Goal: Information Seeking & Learning: Learn about a topic

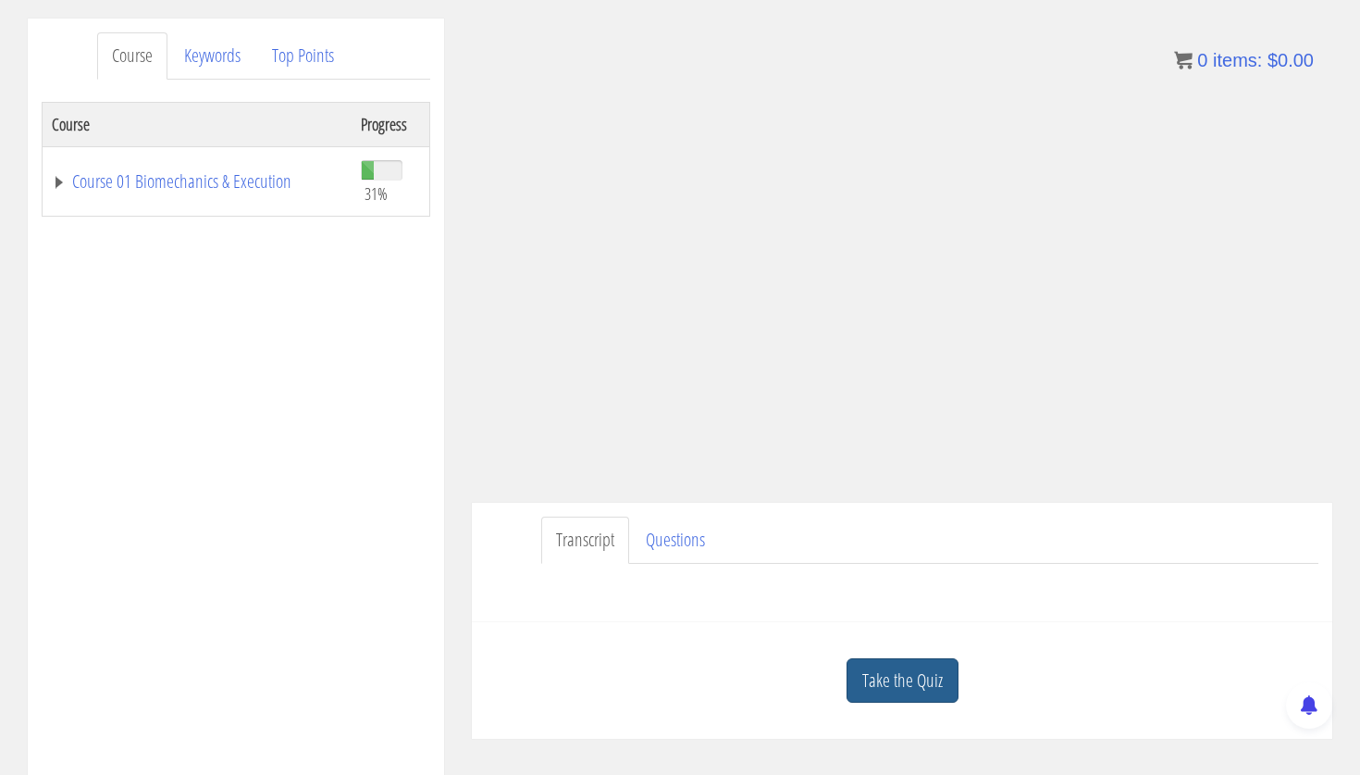
click at [926, 692] on link "Take the Quiz" at bounding box center [903, 680] width 112 height 45
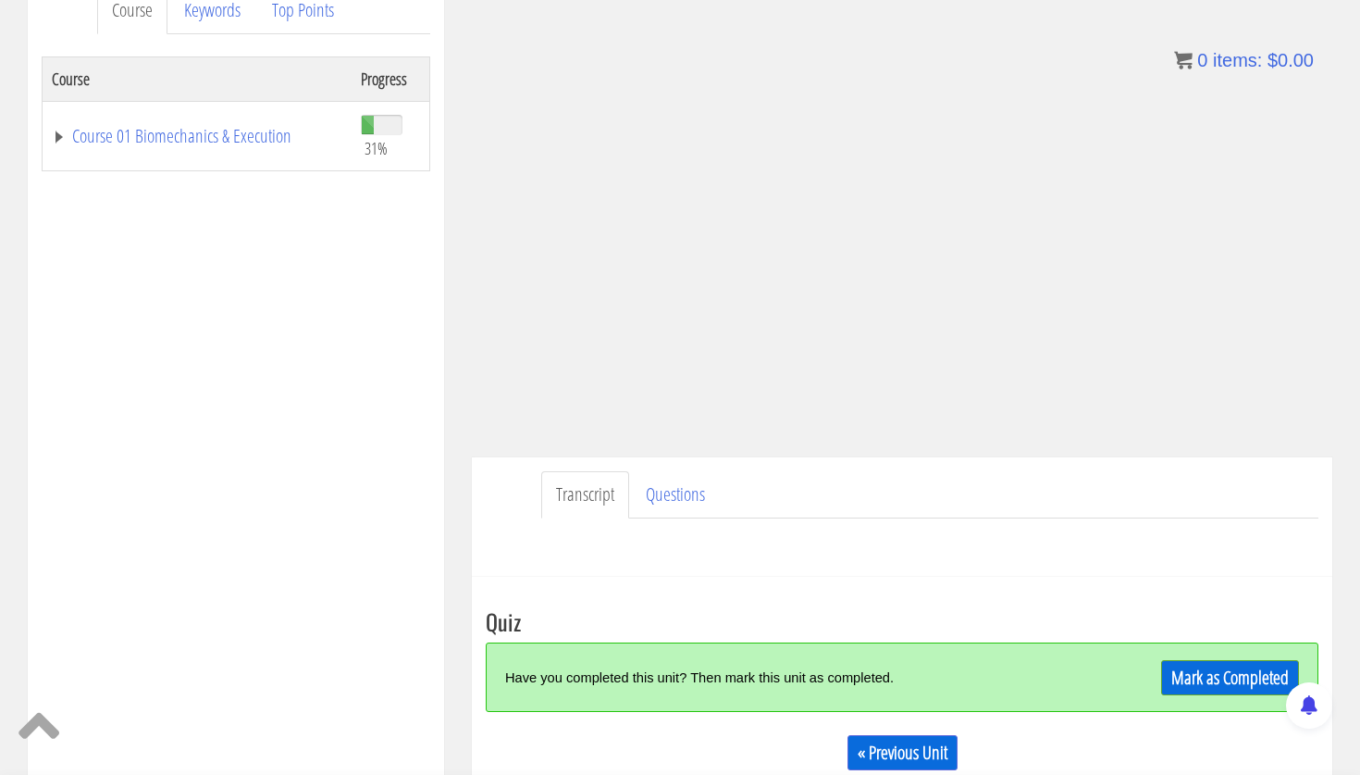
scroll to position [301, 0]
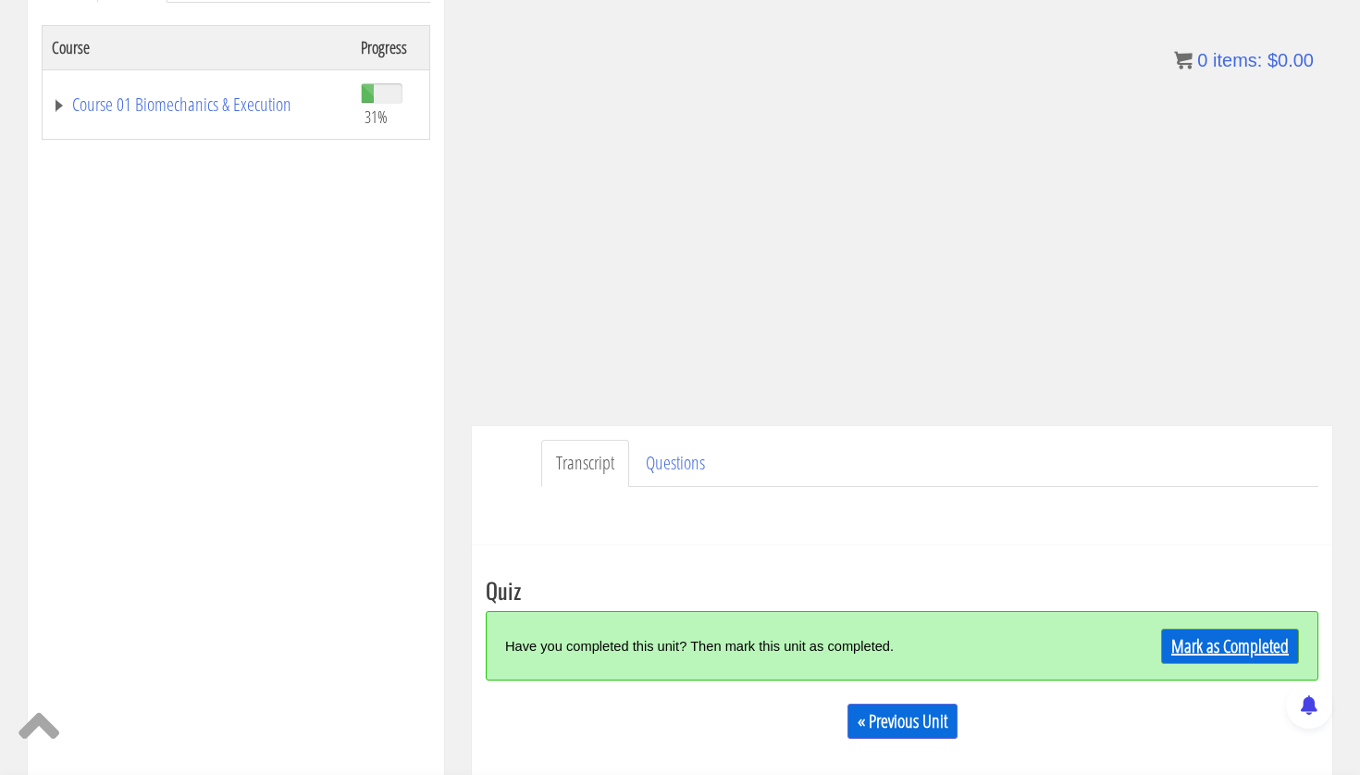
click at [1245, 649] on link "Mark as Completed" at bounding box center [1230, 645] width 138 height 35
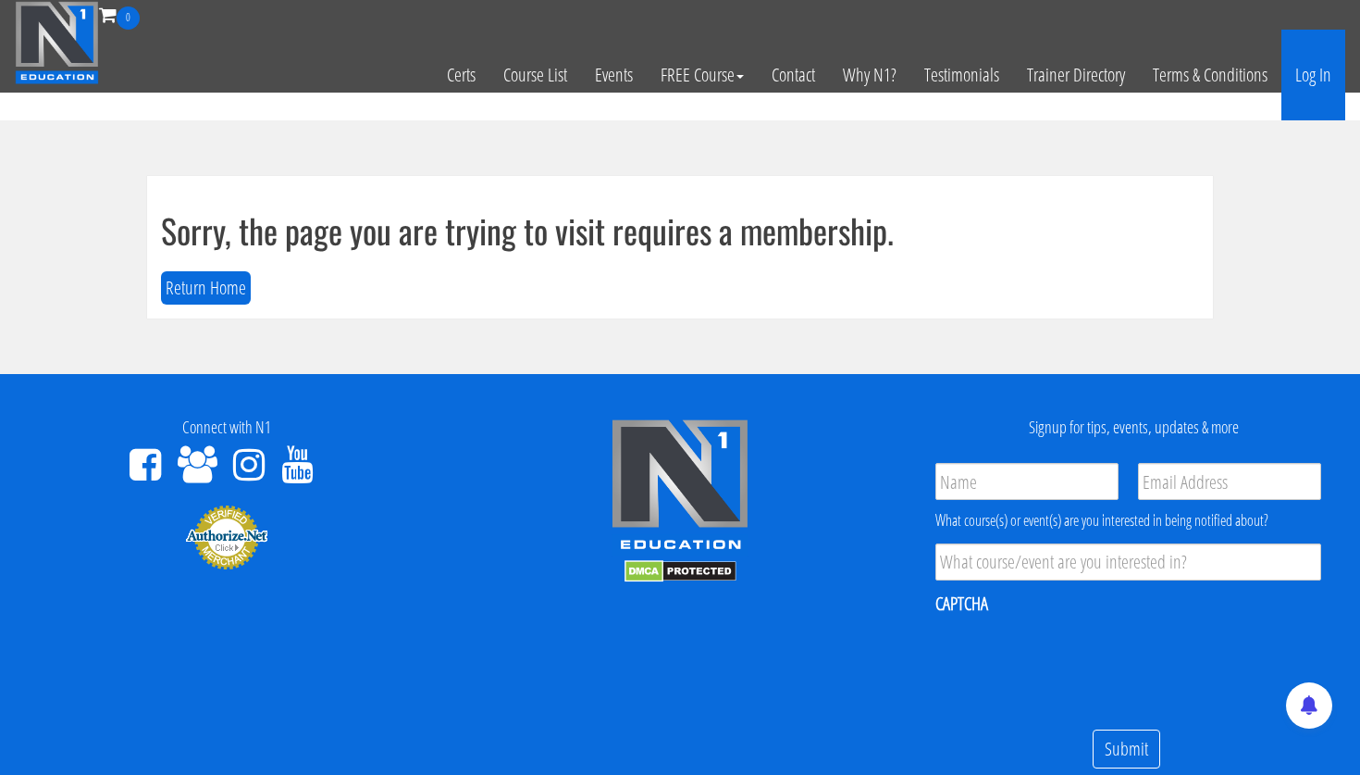
click at [1321, 70] on link "Log In" at bounding box center [1314, 75] width 64 height 91
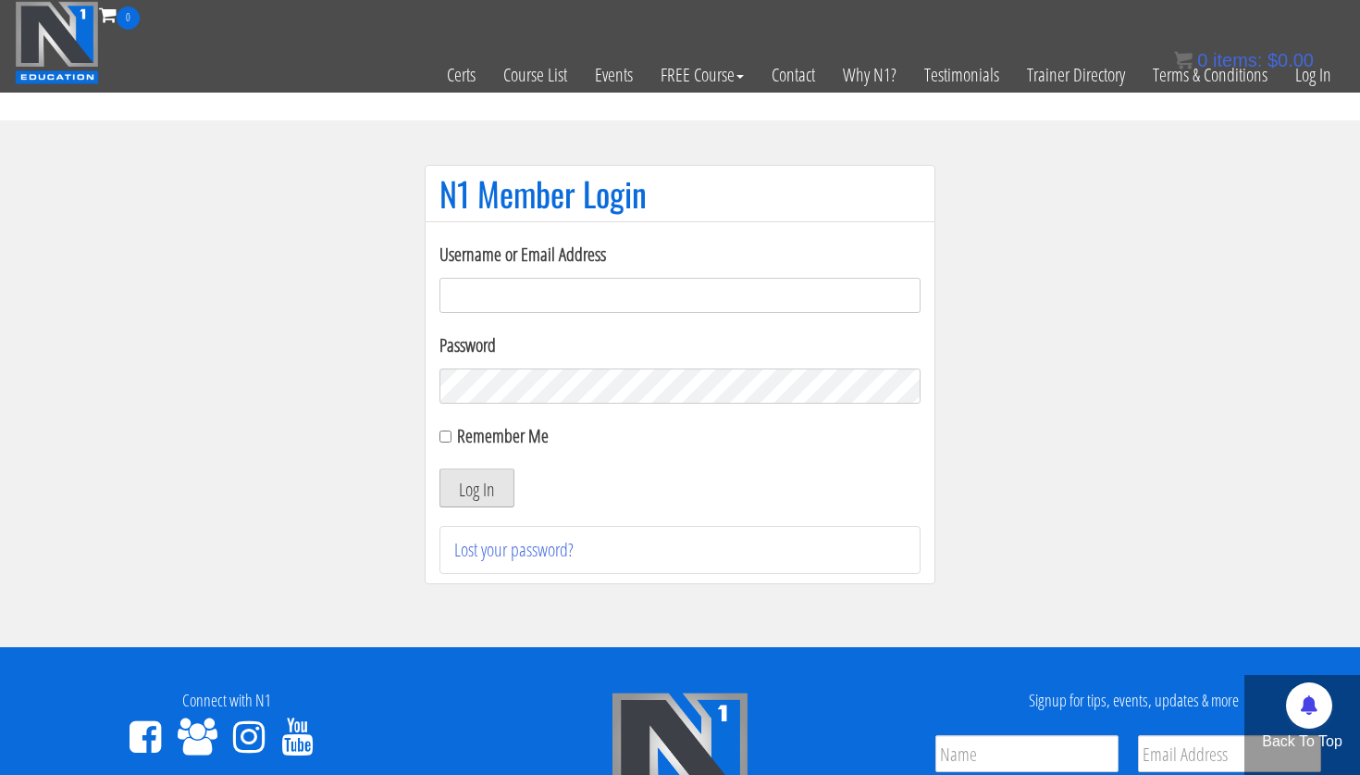
type input "[PERSON_NAME][EMAIL_ADDRESS][PERSON_NAME][DOMAIN_NAME]"
click at [480, 472] on button "Log In" at bounding box center [477, 487] width 75 height 39
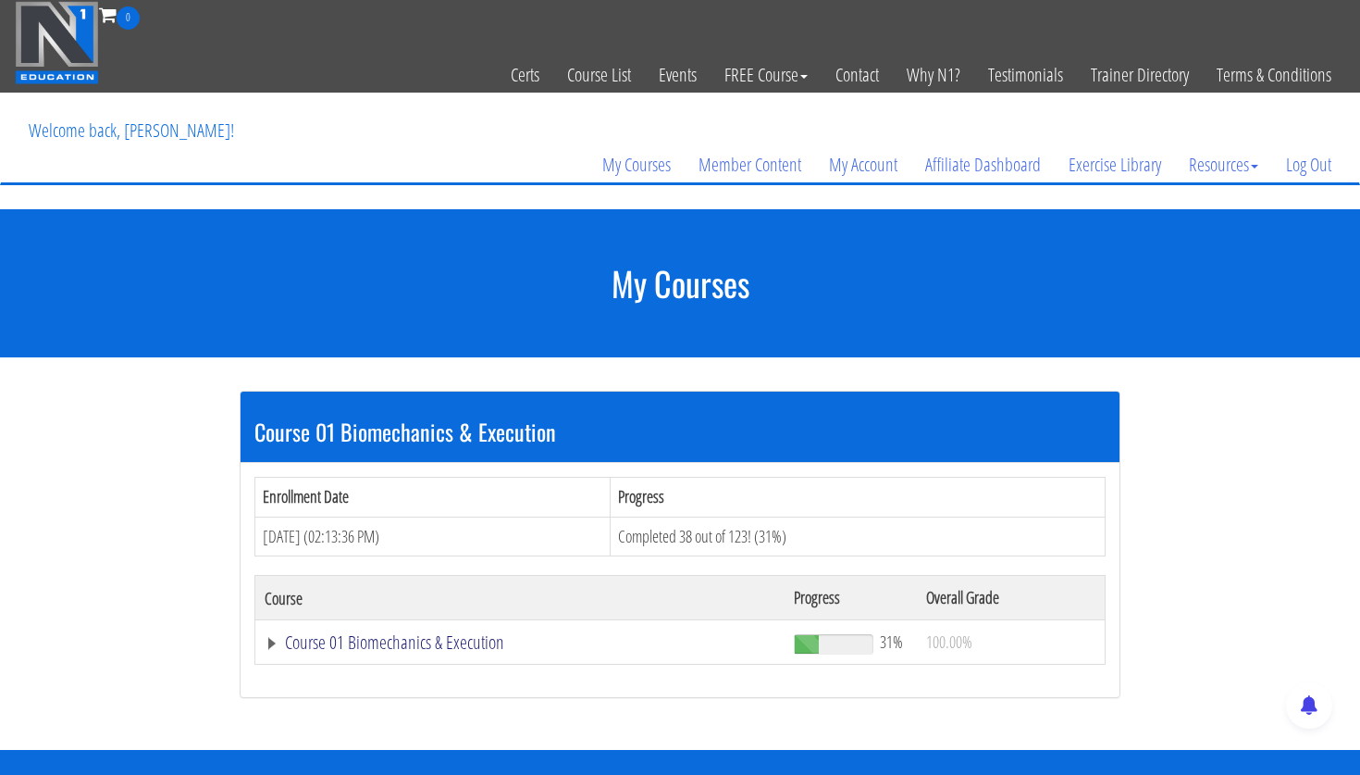
click at [450, 648] on link "Course 01 Biomechanics & Execution" at bounding box center [520, 642] width 511 height 19
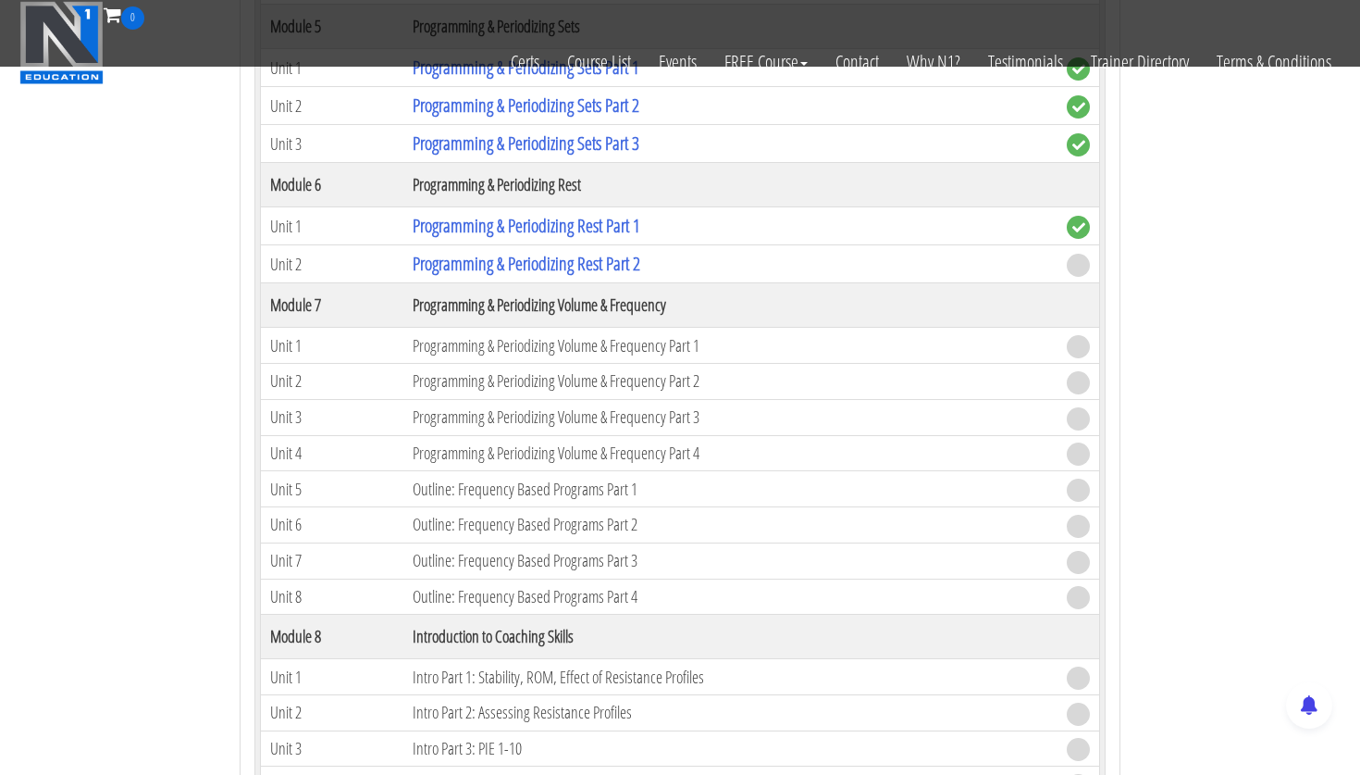
scroll to position [2056, 0]
click at [548, 263] on link "Programming & Periodizing Rest Part 2" at bounding box center [527, 261] width 228 height 25
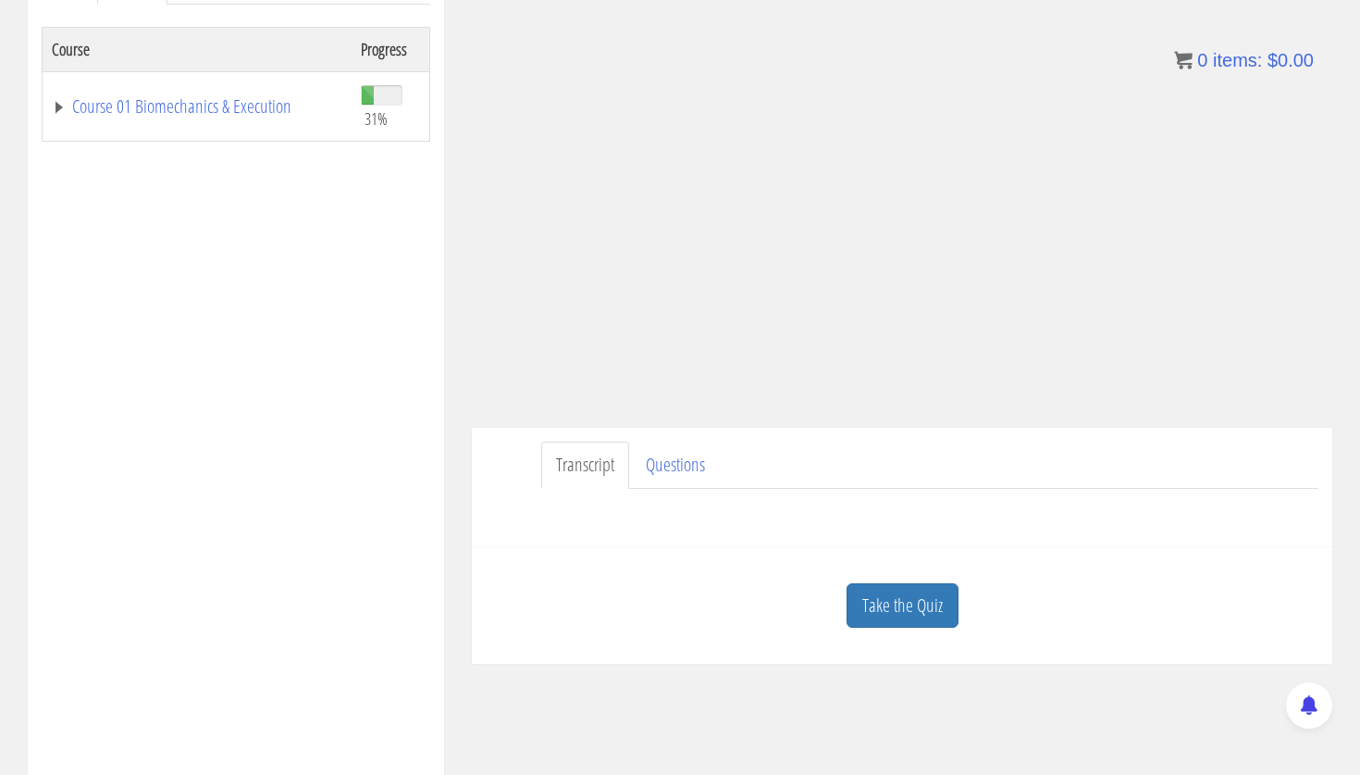
scroll to position [304, 0]
click at [915, 592] on link "Take the Quiz" at bounding box center [903, 599] width 112 height 45
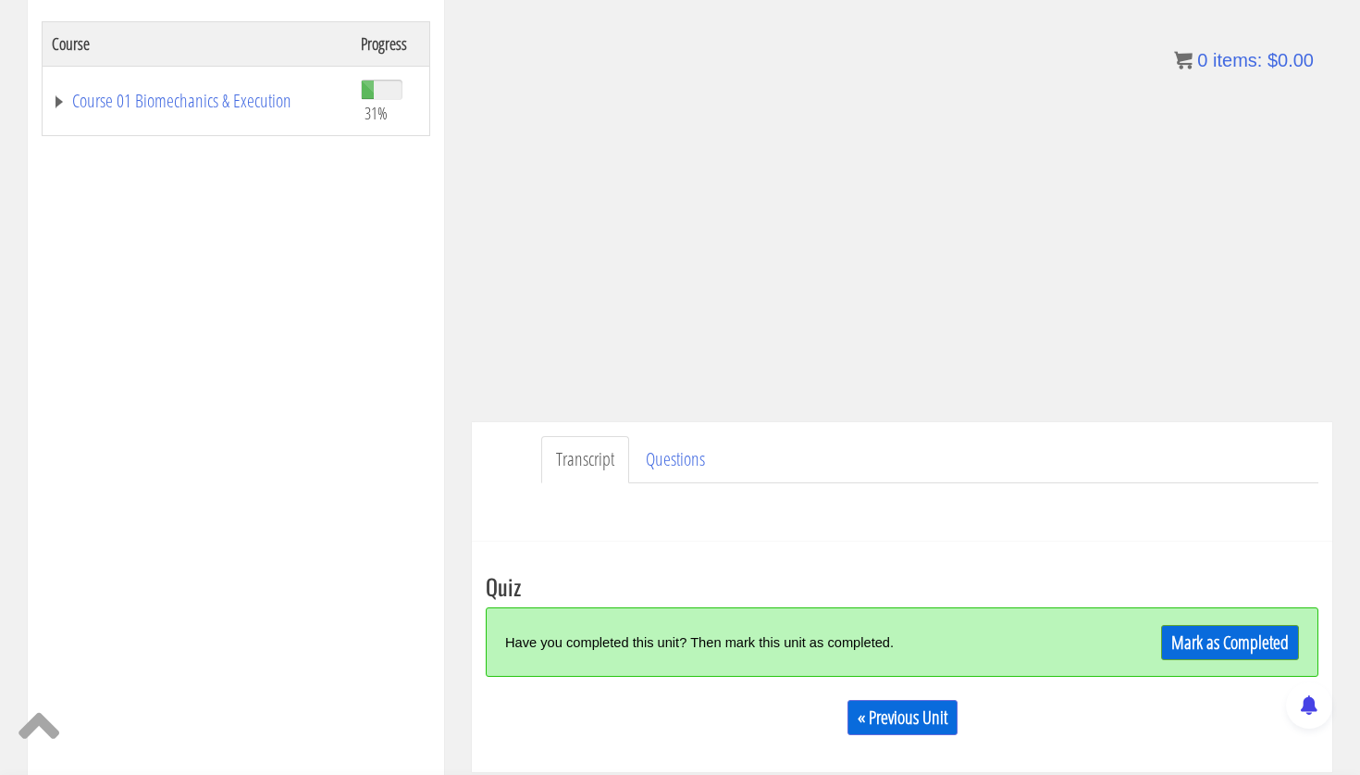
click at [1232, 620] on div "Have you completed this unit? Then mark this unit as completed. Mark as Complet…" at bounding box center [902, 641] width 833 height 69
click at [1232, 631] on link "Mark as Completed" at bounding box center [1230, 642] width 138 height 35
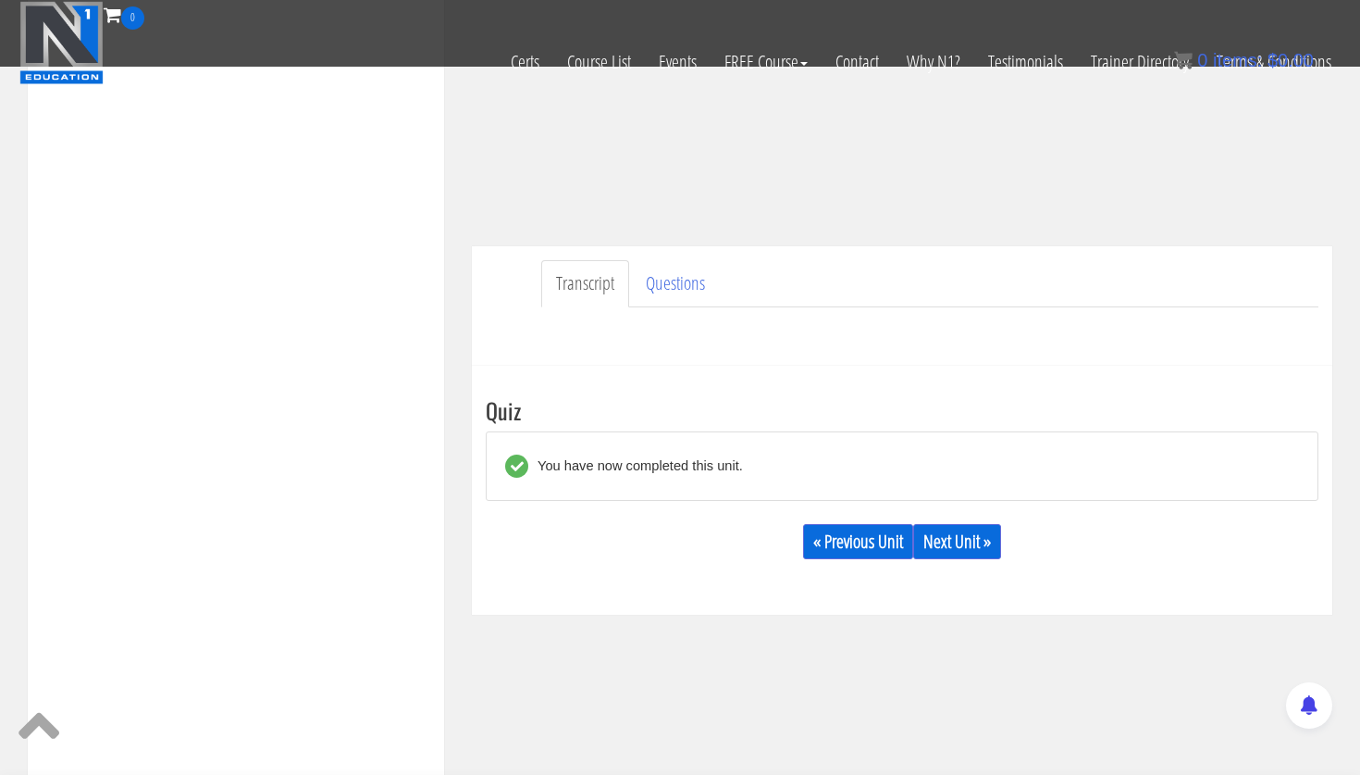
scroll to position [373, 0]
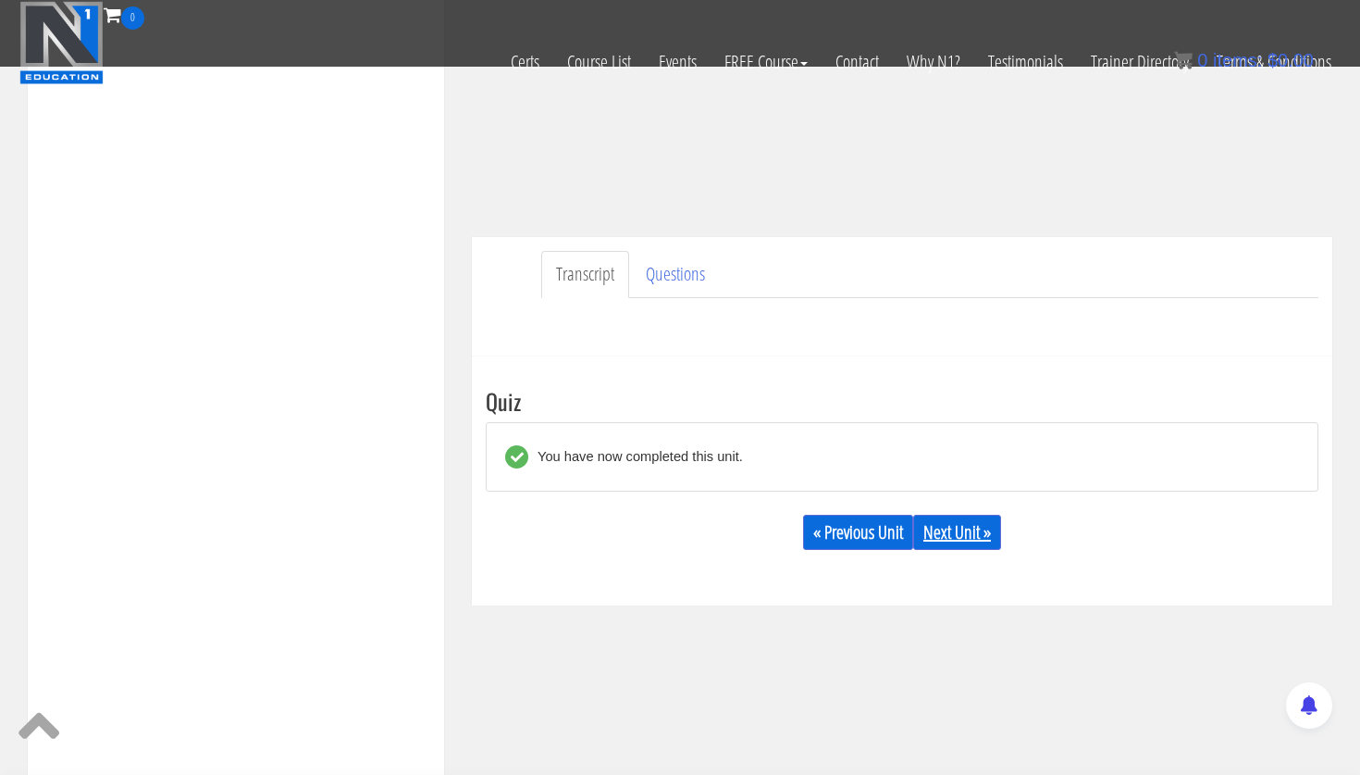
click at [973, 541] on link "Next Unit »" at bounding box center [957, 531] width 88 height 35
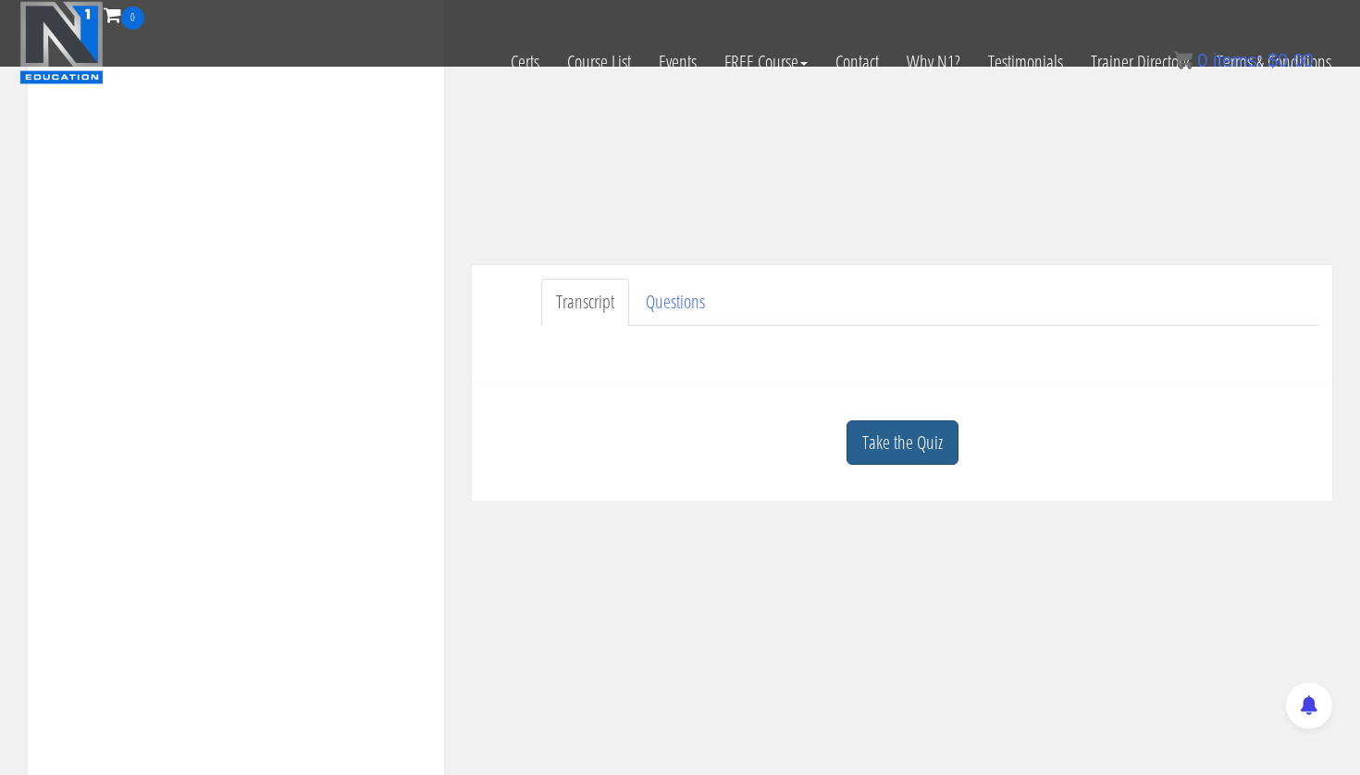
scroll to position [348, 0]
click at [924, 433] on link "Take the Quiz" at bounding box center [903, 439] width 112 height 45
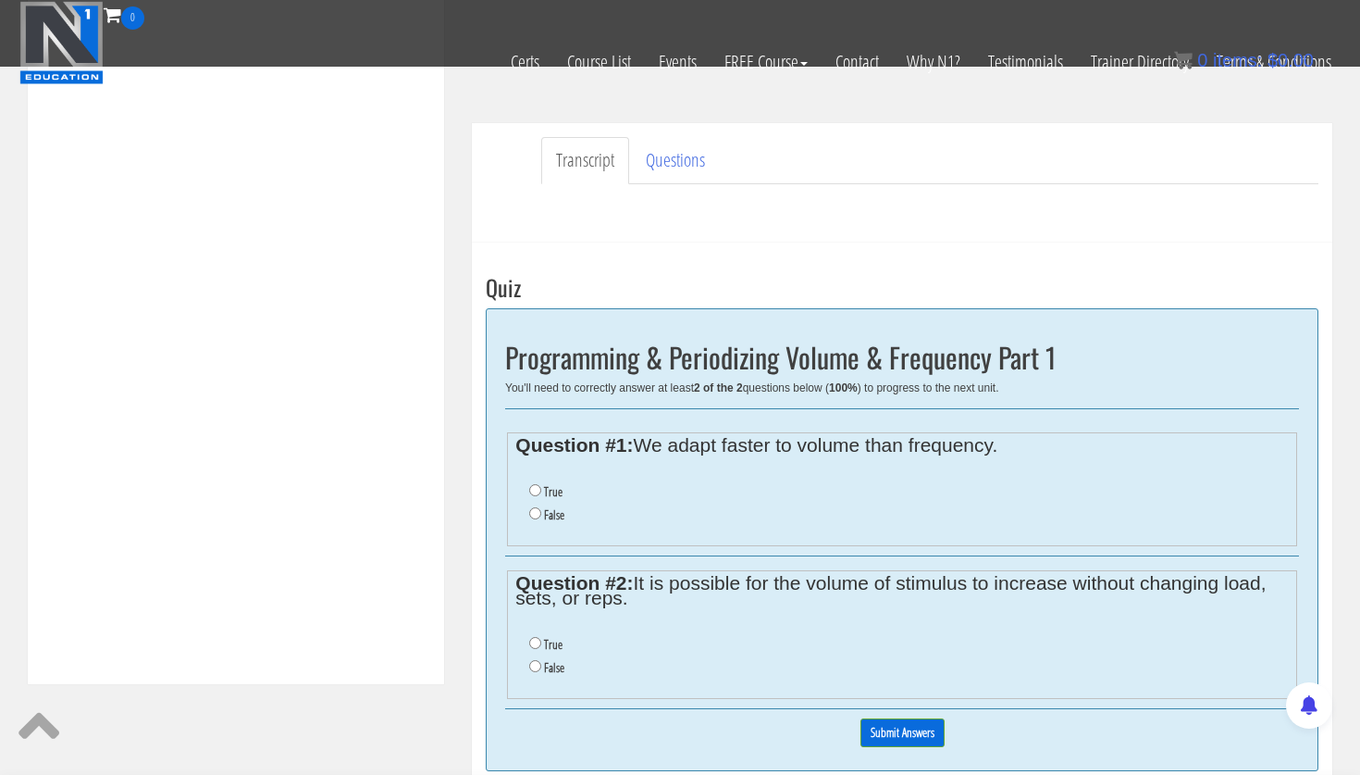
scroll to position [508, 0]
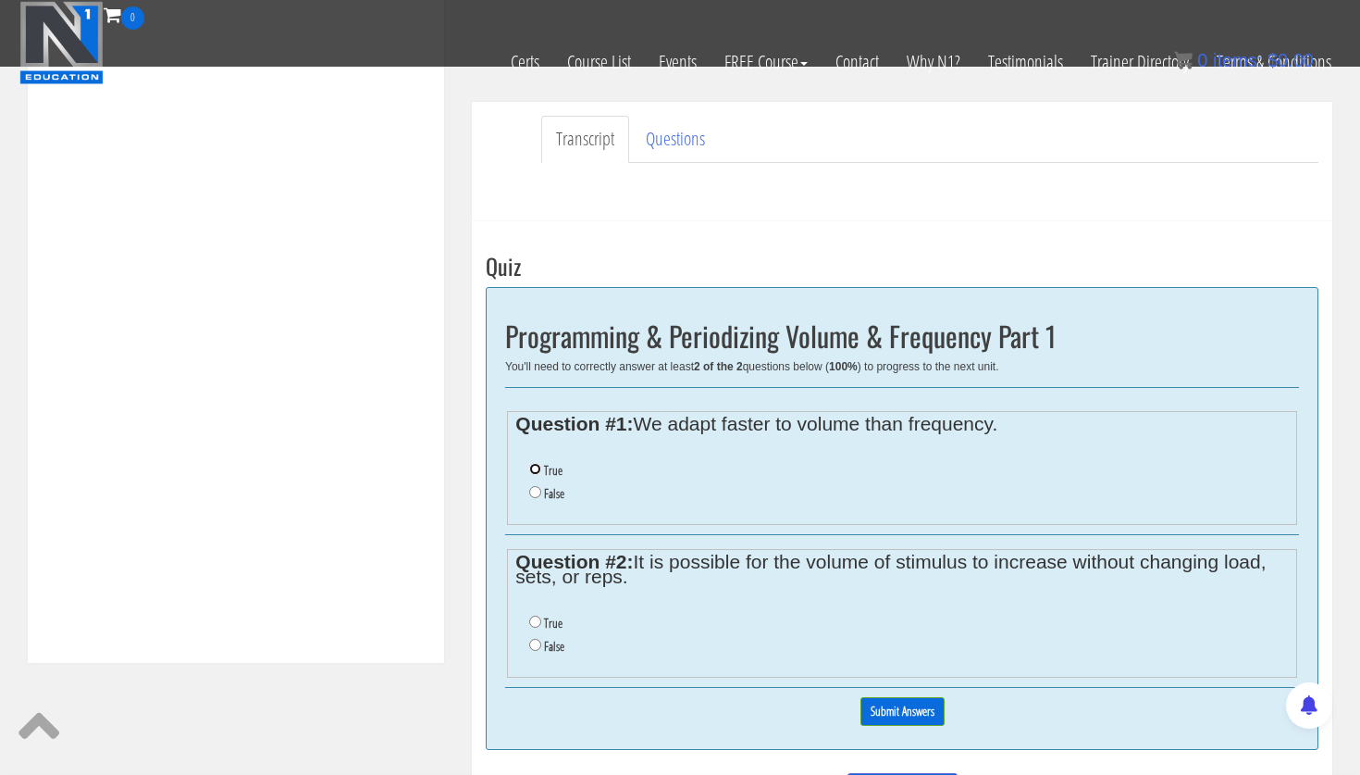
click at [537, 464] on input "True" at bounding box center [535, 469] width 12 height 12
radio input "true"
click at [536, 621] on input "True" at bounding box center [535, 621] width 12 height 12
radio input "true"
click at [874, 703] on input "Submit Answers" at bounding box center [903, 711] width 84 height 29
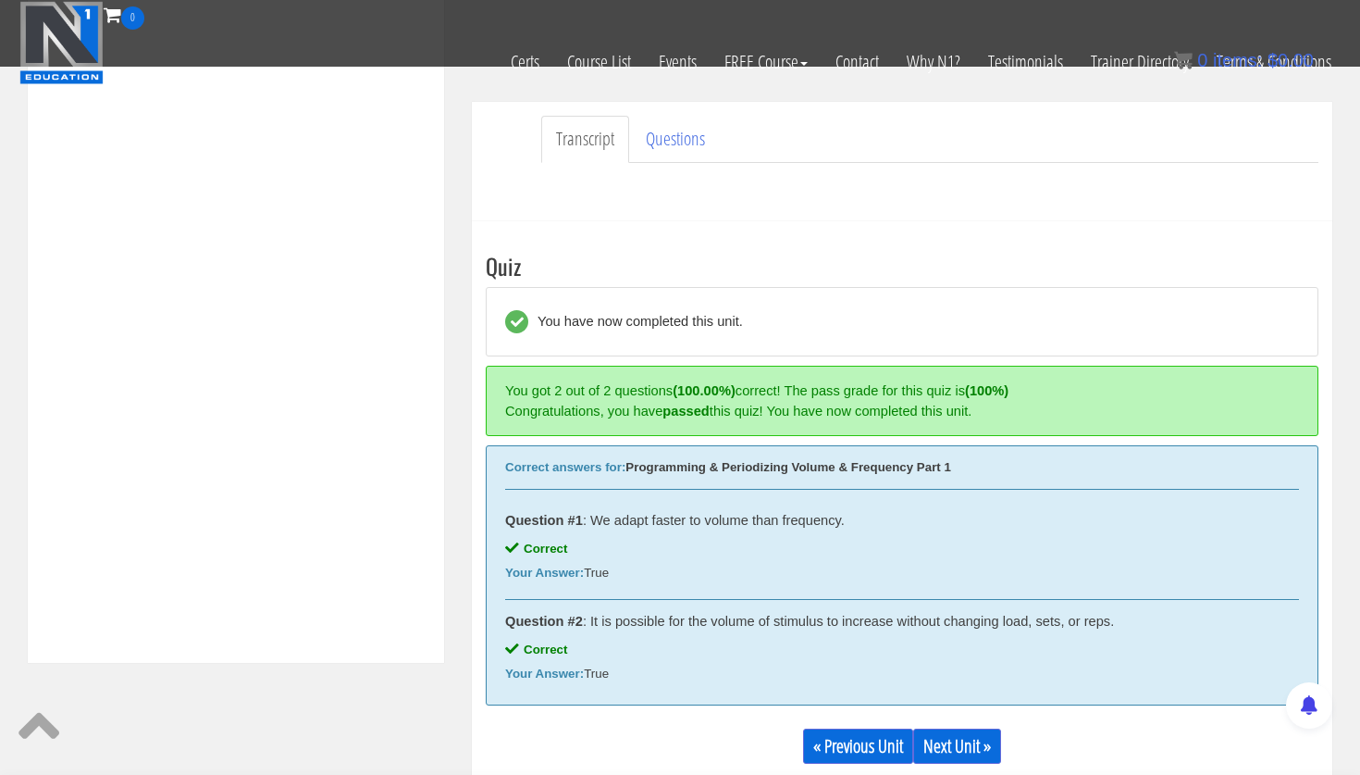
scroll to position [702, 0]
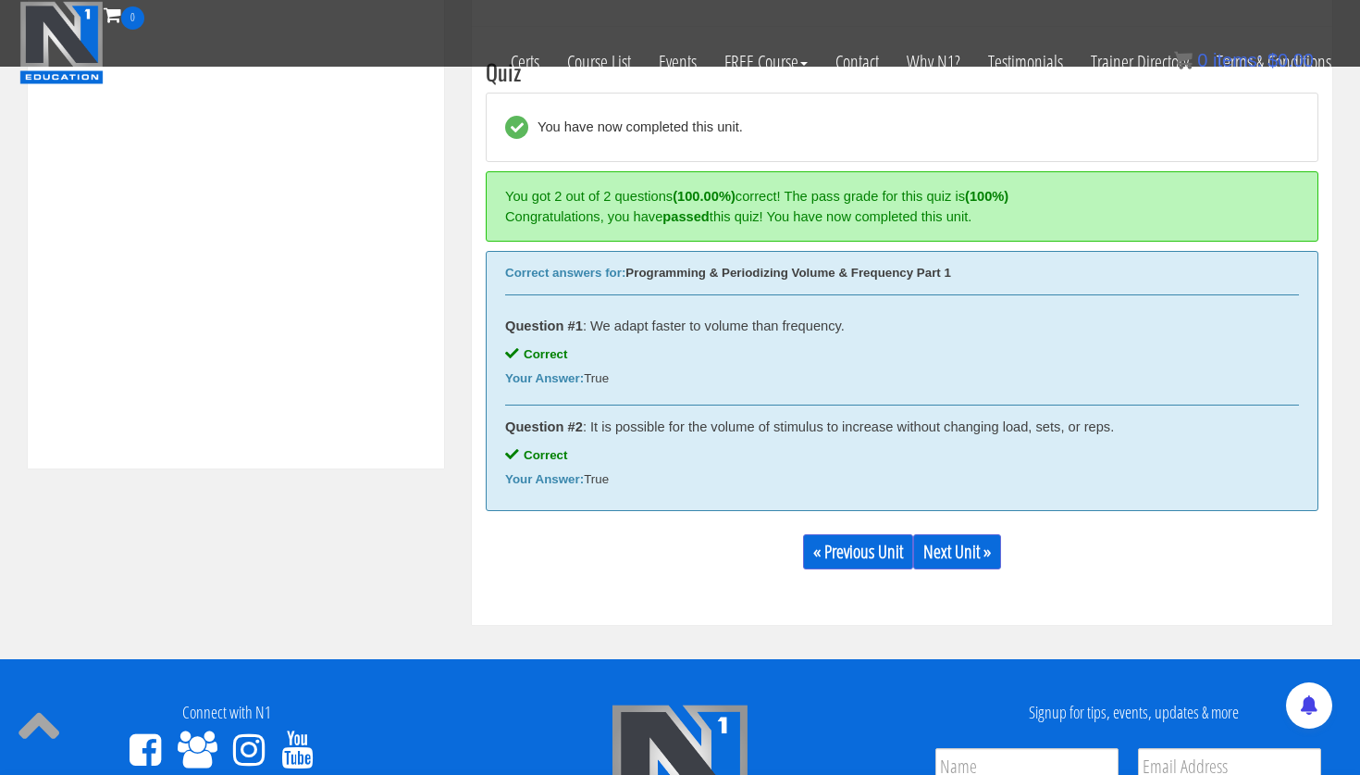
click at [968, 575] on div "« Previous Unit Next Unit »" at bounding box center [902, 551] width 833 height 63
click at [952, 523] on div "« Previous Unit Next Unit »" at bounding box center [902, 551] width 833 height 63
click at [955, 544] on link "Next Unit »" at bounding box center [957, 551] width 88 height 35
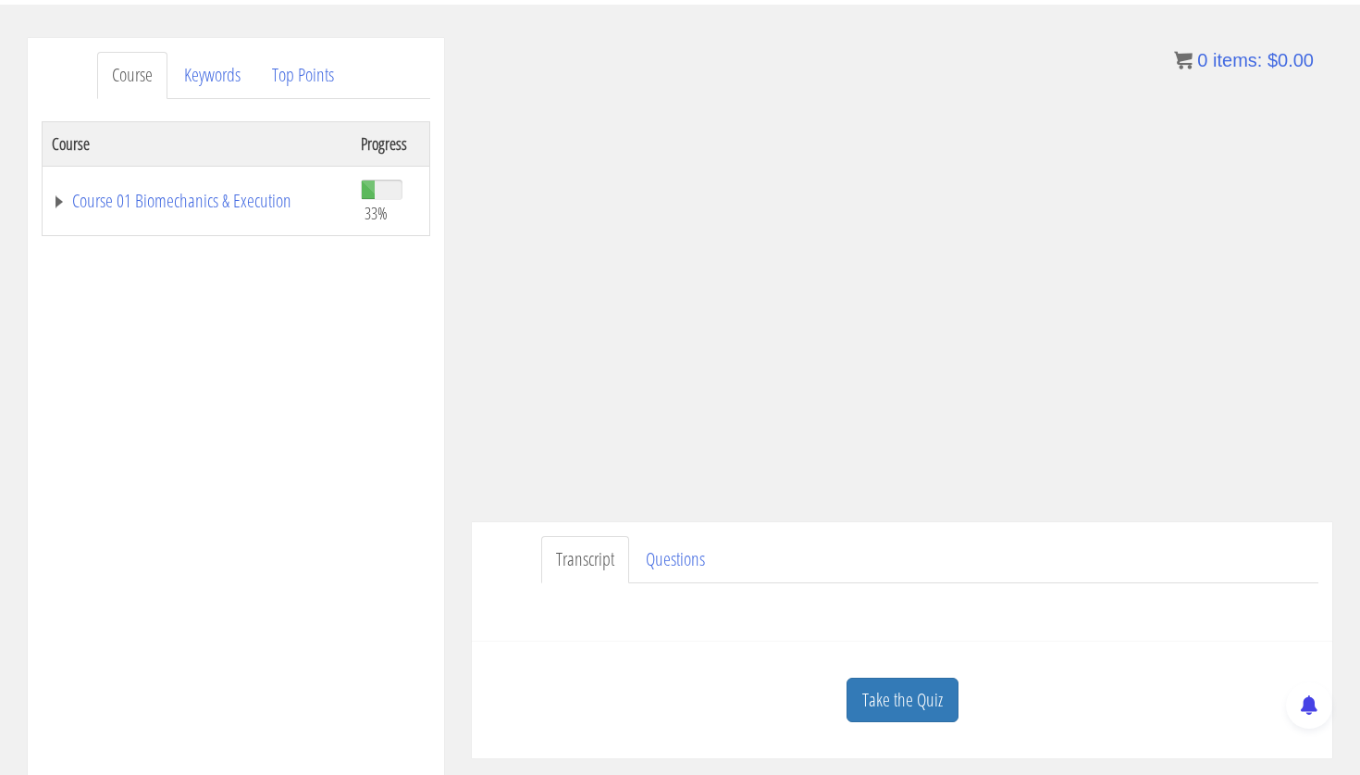
scroll to position [285, 0]
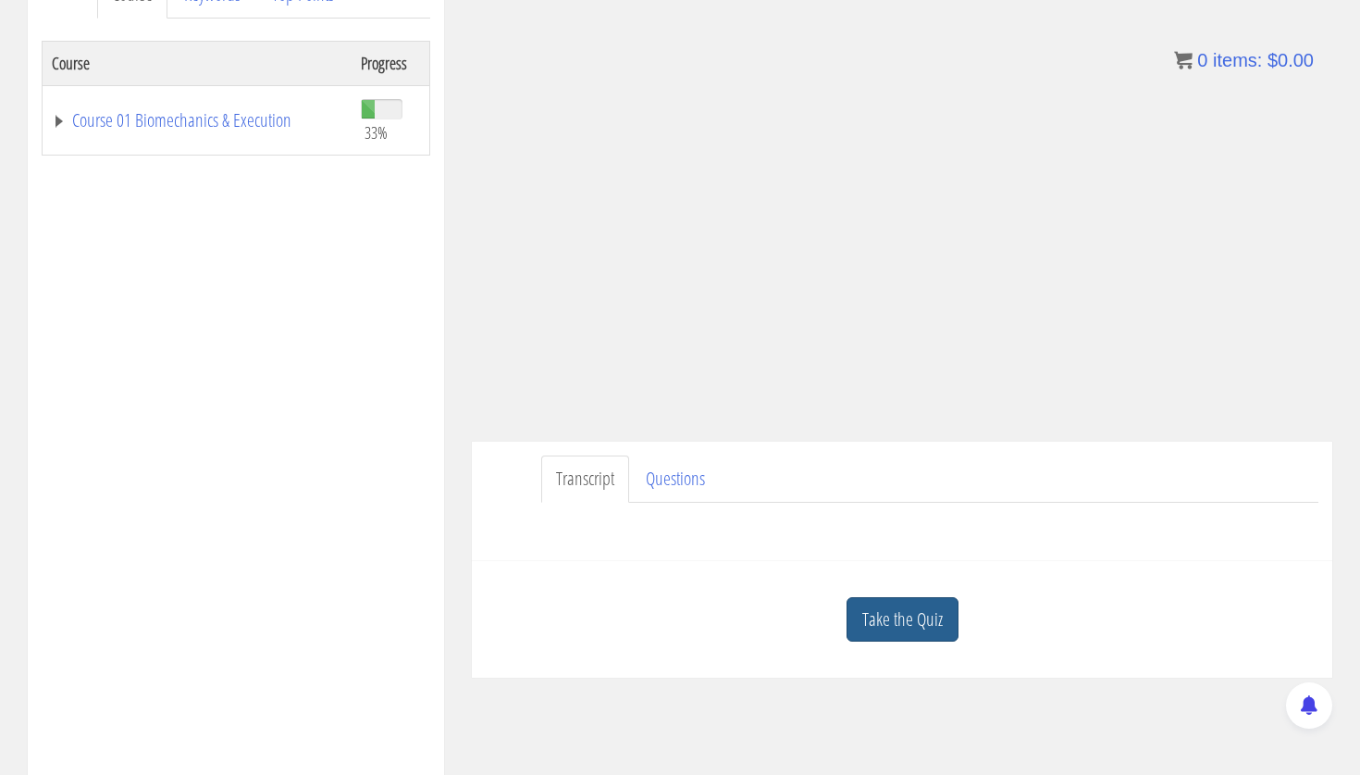
click at [924, 616] on link "Take the Quiz" at bounding box center [903, 619] width 112 height 45
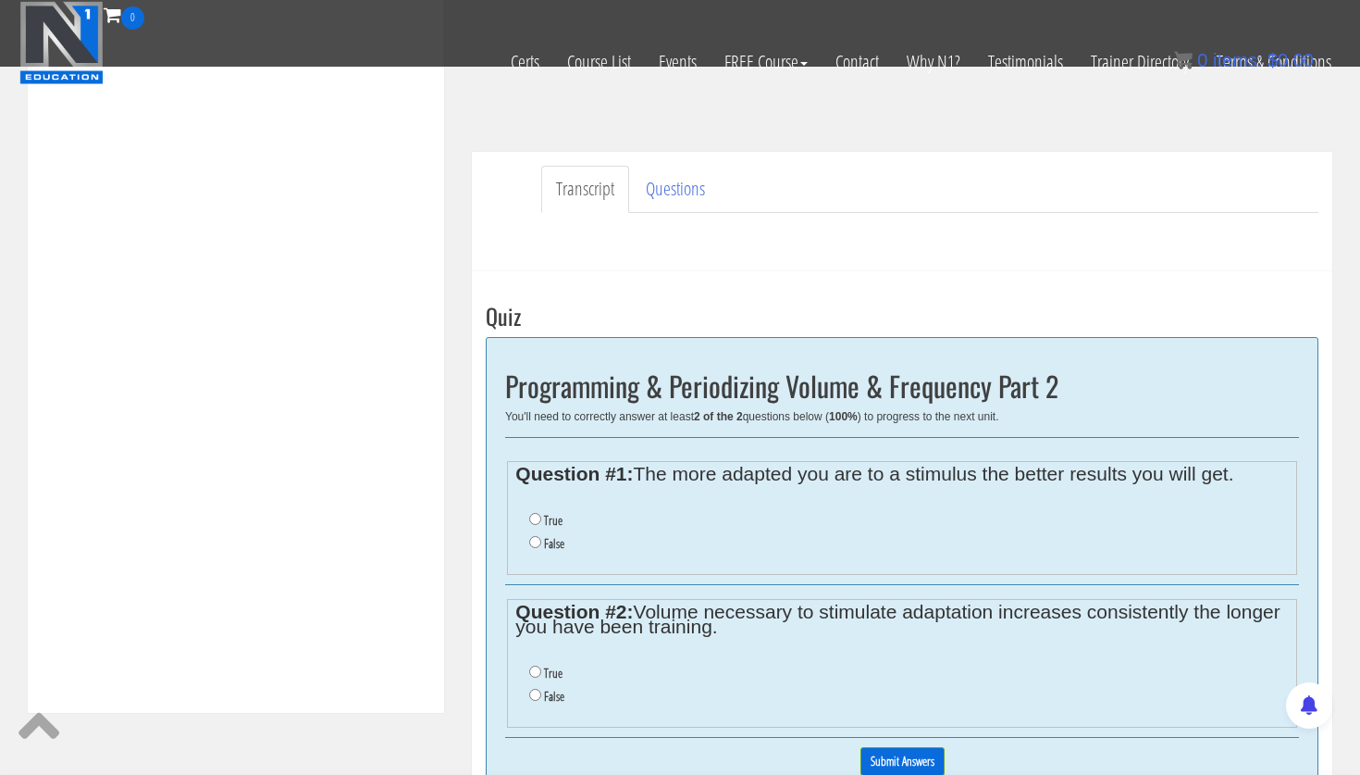
scroll to position [460, 0]
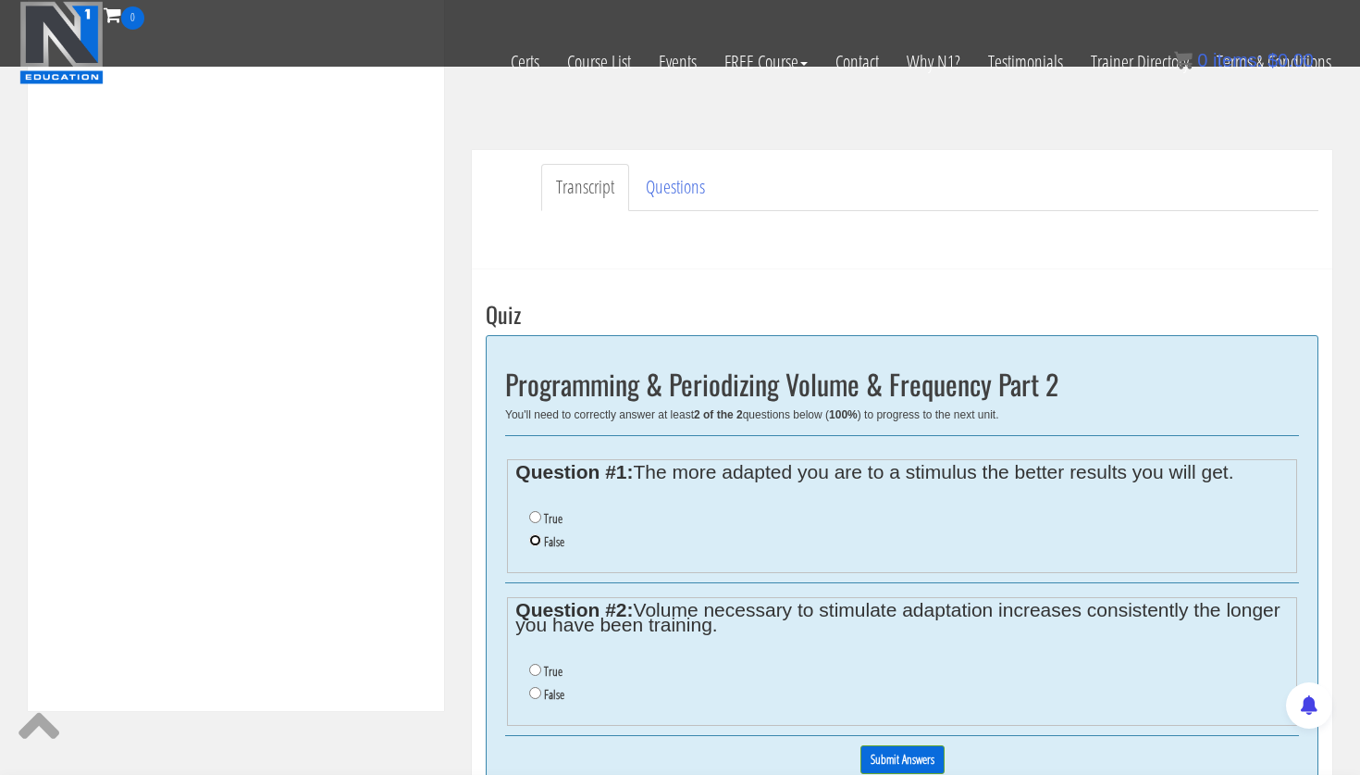
click at [539, 539] on input "False" at bounding box center [535, 540] width 12 height 12
radio input "true"
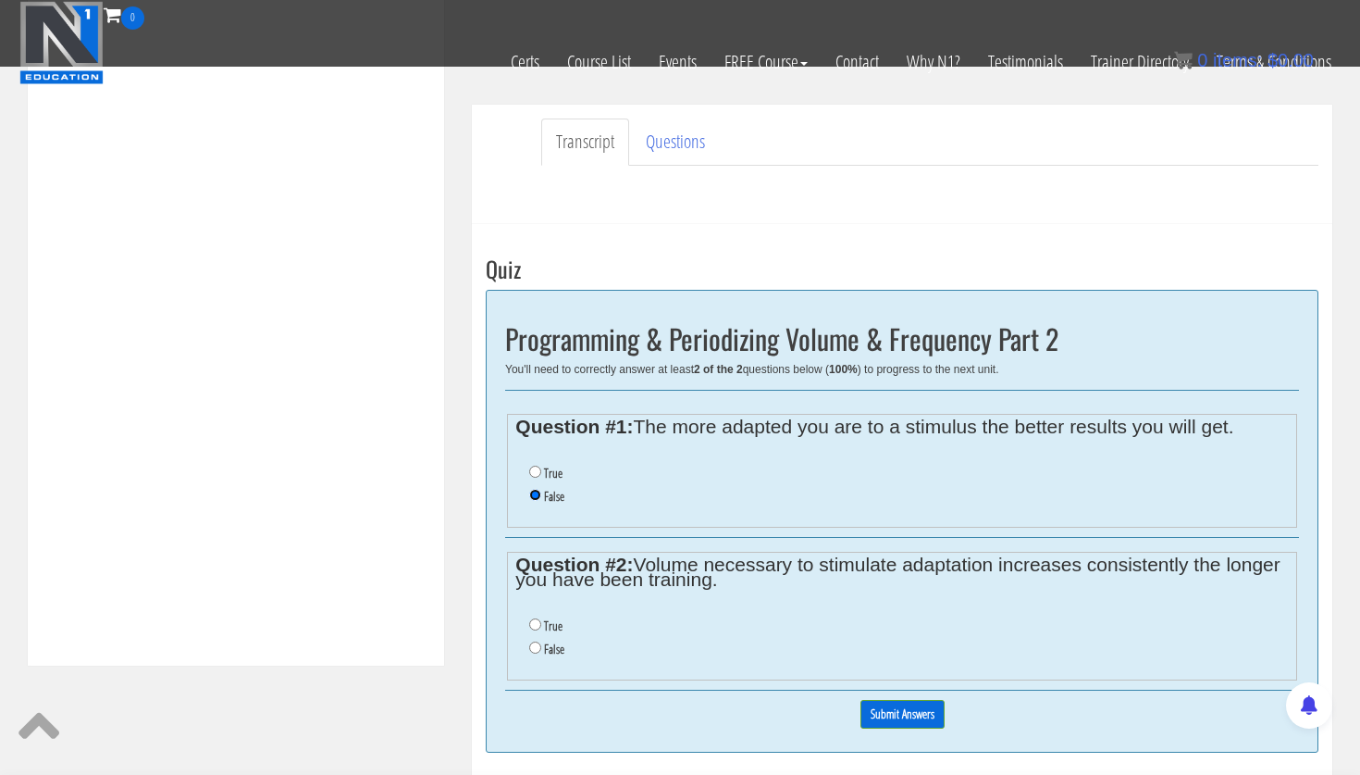
scroll to position [510, 0]
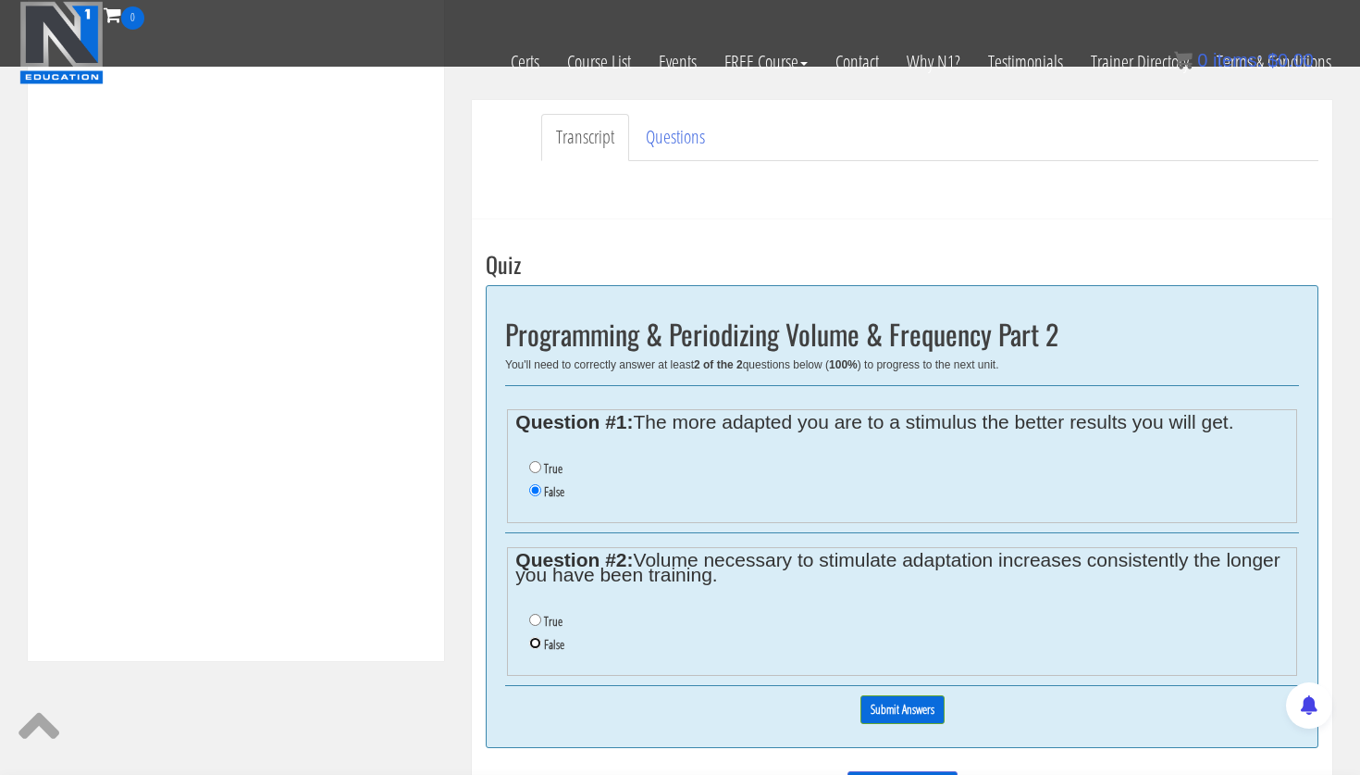
click at [538, 644] on input "False" at bounding box center [535, 643] width 12 height 12
radio input "true"
click at [924, 716] on input "Submit Answers" at bounding box center [903, 709] width 84 height 29
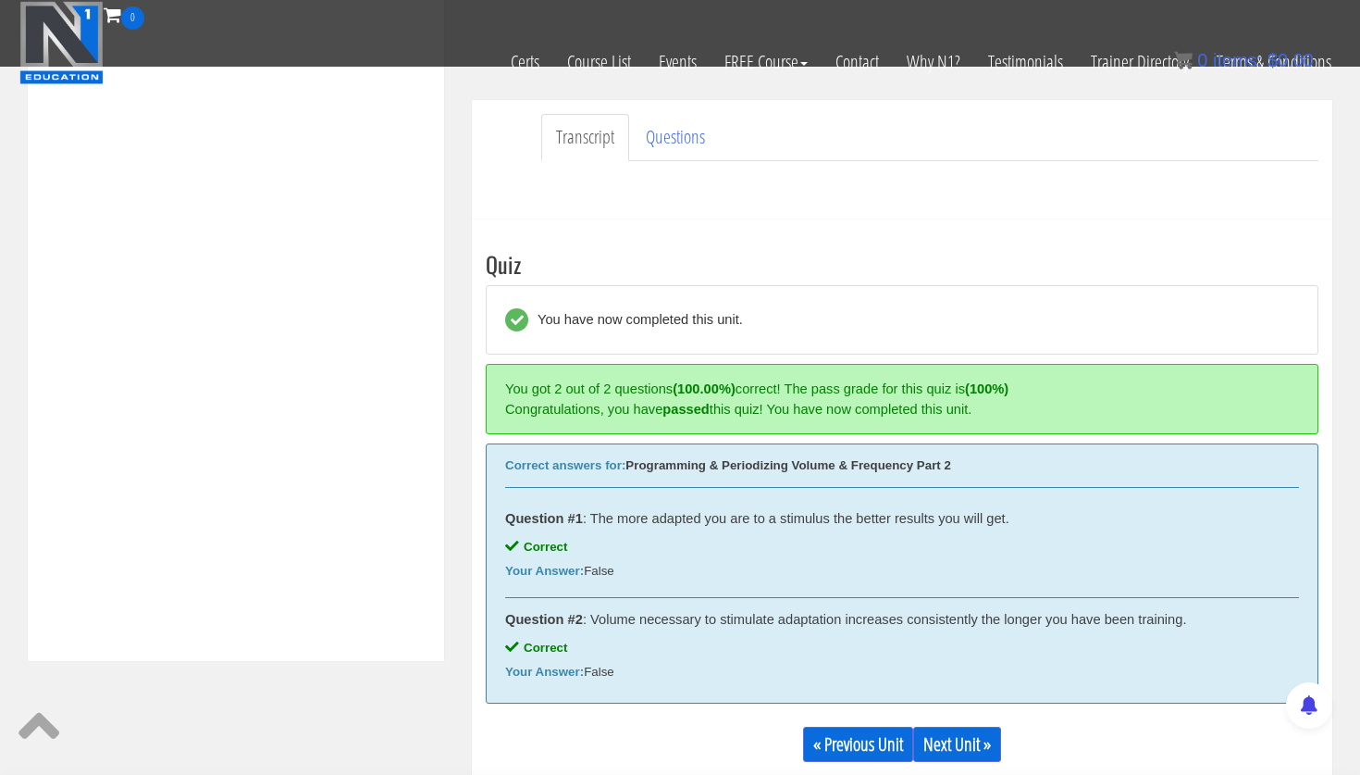
scroll to position [702, 0]
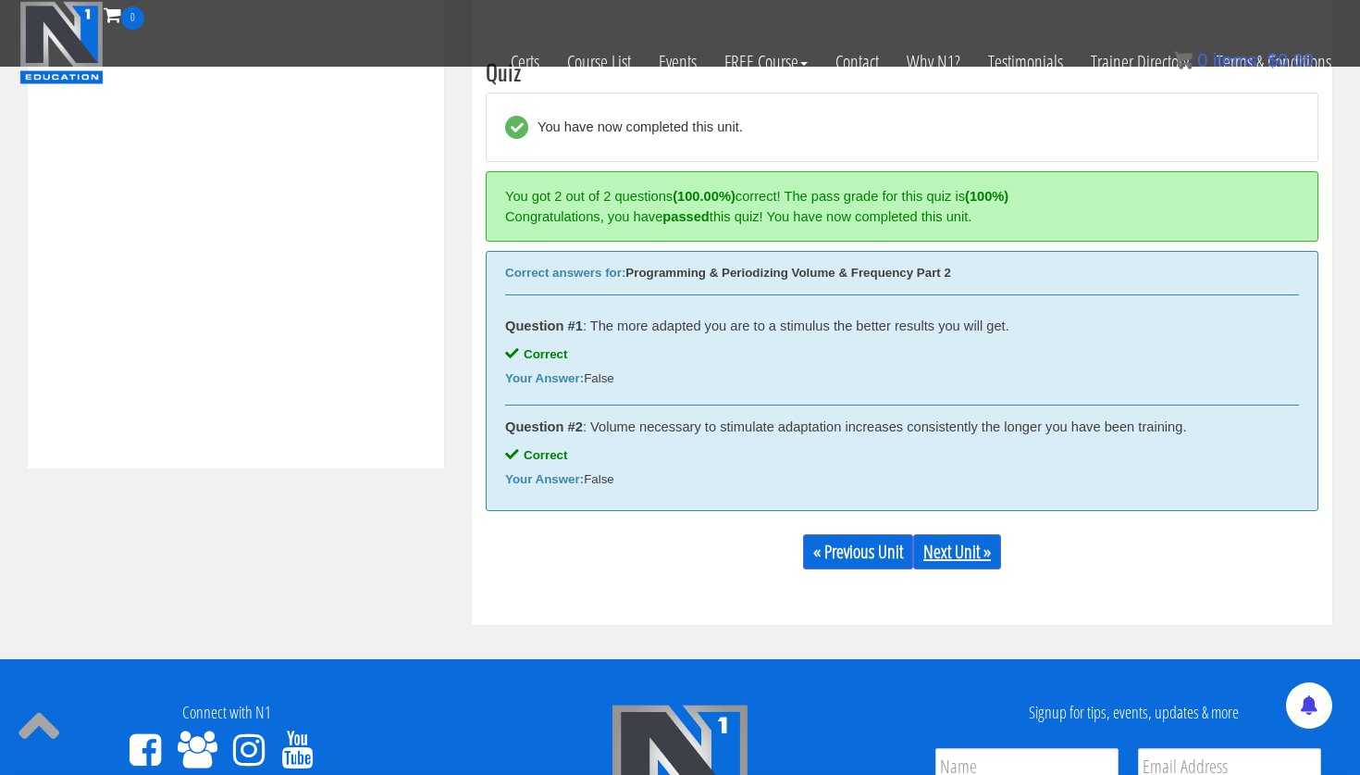
click at [967, 553] on link "Next Unit »" at bounding box center [957, 551] width 88 height 35
